Goal: Task Accomplishment & Management: Manage account settings

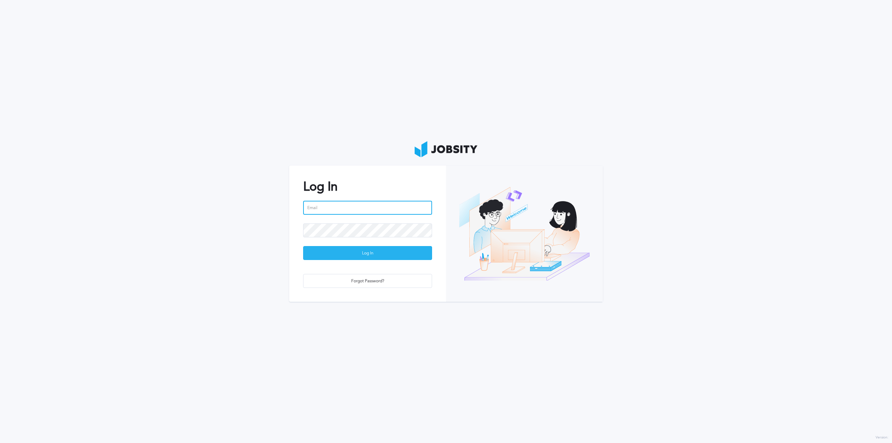
type input "[PERSON_NAME][EMAIL_ADDRESS][PERSON_NAME][DOMAIN_NAME]"
click at [381, 250] on div "Log In" at bounding box center [368, 253] width 128 height 14
click at [375, 252] on div "Loading ..." at bounding box center [368, 253] width 128 height 14
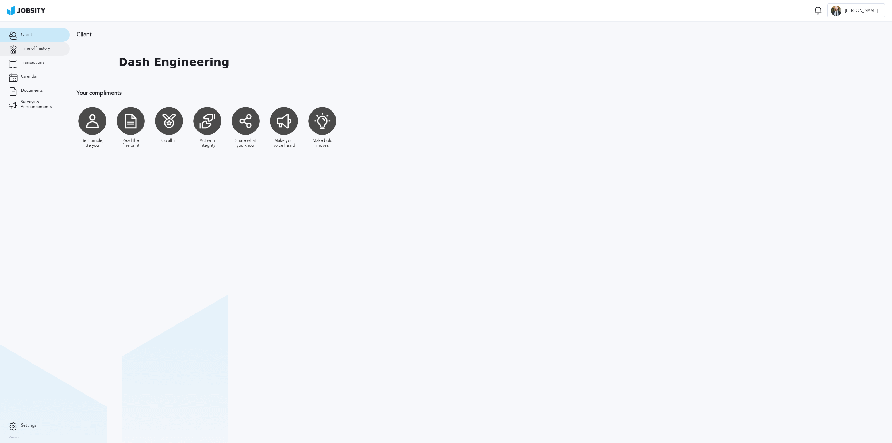
click at [33, 49] on span "Time off history" at bounding box center [35, 48] width 29 height 5
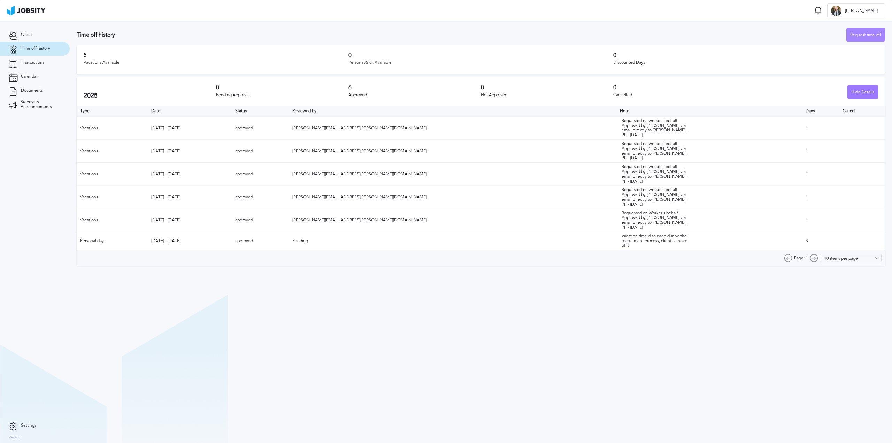
click at [871, 39] on div "Request time off" at bounding box center [866, 35] width 38 height 14
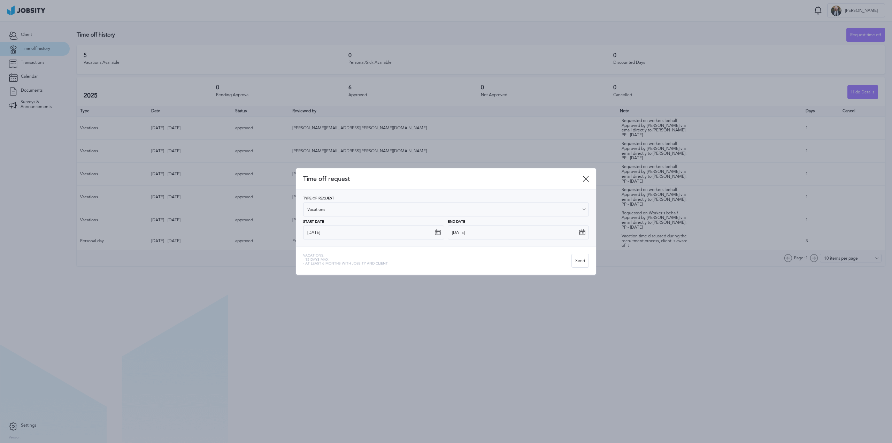
click at [436, 230] on icon at bounding box center [438, 232] width 6 height 6
click at [436, 231] on icon at bounding box center [438, 232] width 6 height 6
click at [441, 234] on icon at bounding box center [438, 232] width 6 height 6
drag, startPoint x: 371, startPoint y: 242, endPoint x: 336, endPoint y: 235, distance: 36.2
click at [367, 242] on div "Type of Request Vacations Vacations Personal day Sick day PTO Maternity / Pater…" at bounding box center [446, 218] width 300 height 57
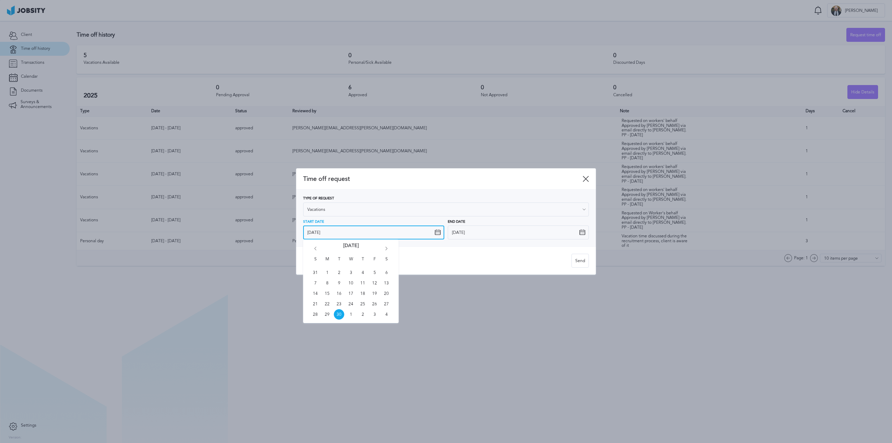
click at [336, 235] on input "[DATE]" at bounding box center [373, 232] width 141 height 14
click at [390, 249] on div "S M T W T F S 31 1 2 3 4 5 6 7 8 9 10 11 12 13 14 15 16 17 18 19 20 21 22 23 24…" at bounding box center [350, 281] width 95 height 84
click at [387, 250] on icon "Go forward 1 month" at bounding box center [386, 250] width 6 height 6
click at [374, 278] on span "10" at bounding box center [374, 283] width 10 height 10
type input "[DATE]"
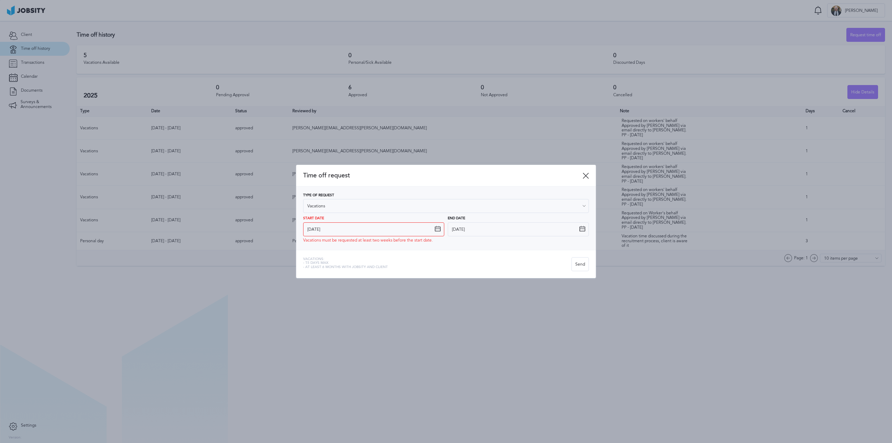
click at [590, 178] on div "Time off request" at bounding box center [446, 176] width 300 height 22
click at [587, 177] on icon at bounding box center [586, 176] width 6 height 6
